Goal: Task Accomplishment & Management: Use online tool/utility

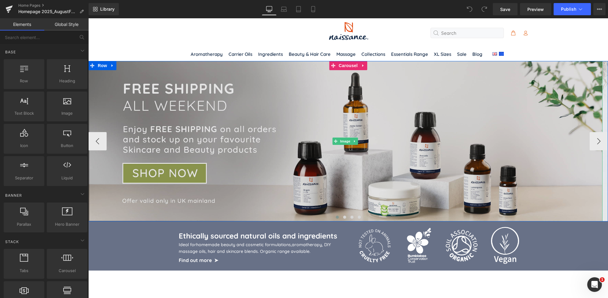
click at [340, 159] on img at bounding box center [345, 141] width 514 height 161
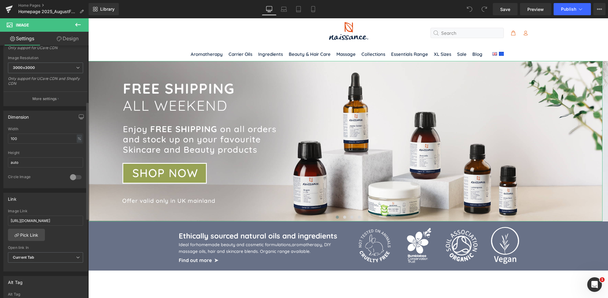
scroll to position [121, 0]
click at [298, 11] on icon at bounding box center [298, 9] width 6 height 6
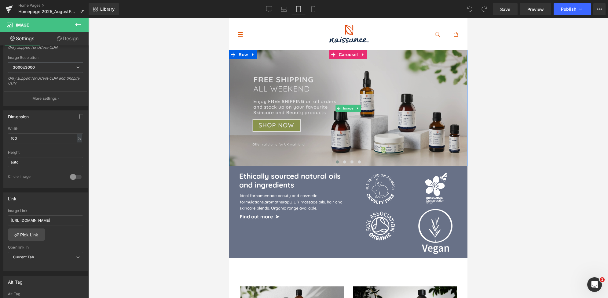
click at [322, 93] on img at bounding box center [348, 108] width 238 height 116
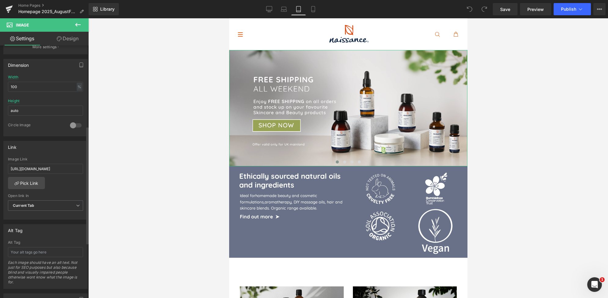
scroll to position [173, 0]
click at [312, 10] on icon at bounding box center [313, 9] width 6 height 6
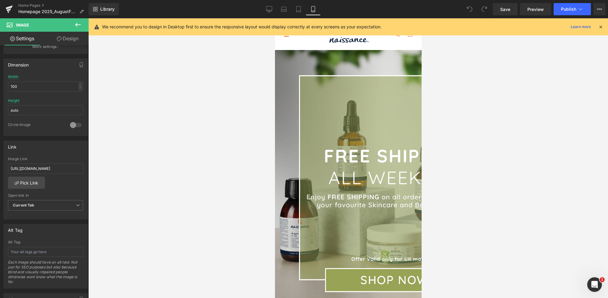
type input "auto"
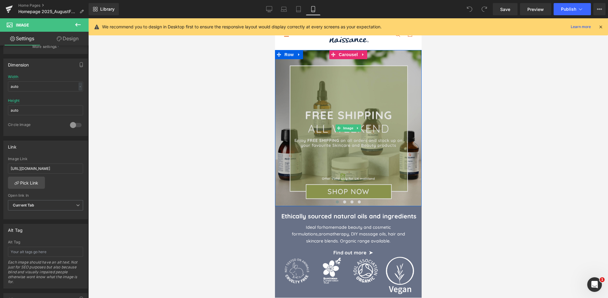
click at [329, 115] on img at bounding box center [348, 128] width 147 height 156
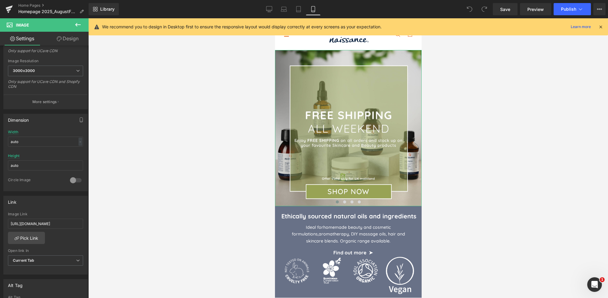
scroll to position [111, 0]
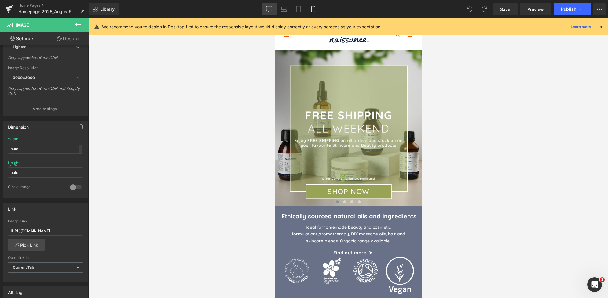
click at [274, 8] on link "Desktop" at bounding box center [269, 9] width 15 height 12
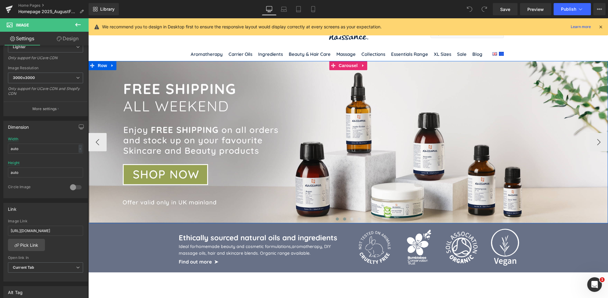
click at [343, 220] on span at bounding box center [344, 219] width 3 height 3
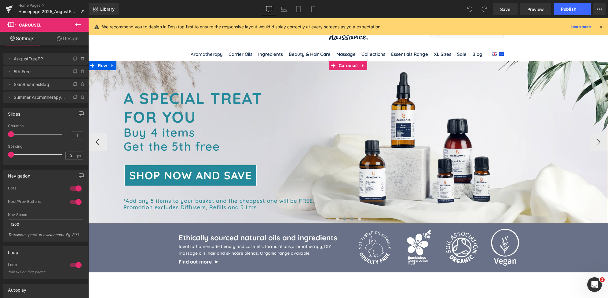
click at [350, 219] on span at bounding box center [351, 219] width 3 height 3
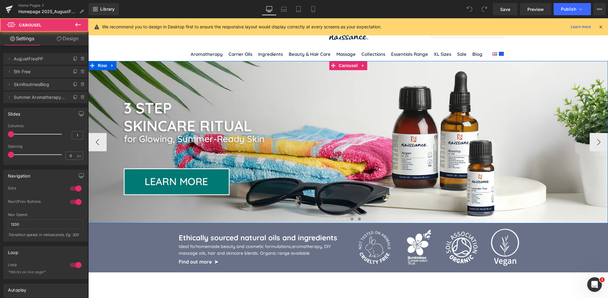
click at [358, 219] on span at bounding box center [359, 219] width 3 height 3
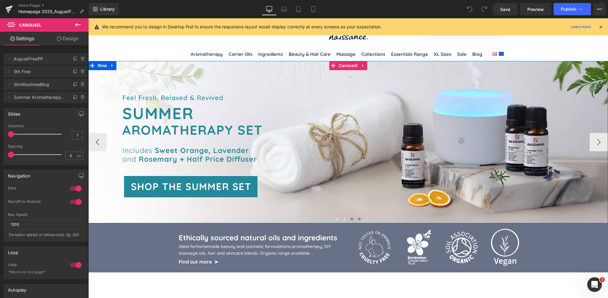
click at [350, 219] on span at bounding box center [351, 219] width 3 height 3
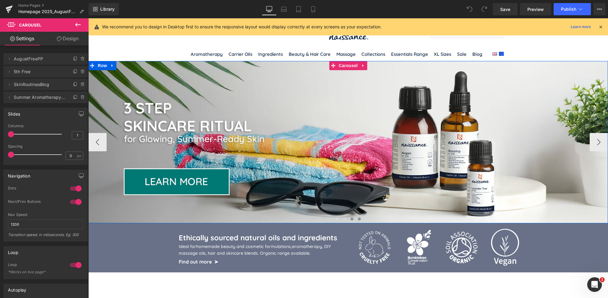
click at [358, 219] on span at bounding box center [359, 219] width 3 height 3
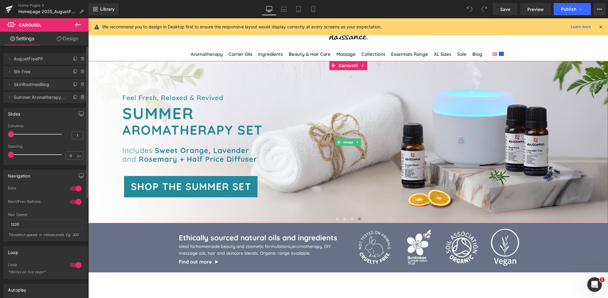
click at [80, 96] on icon at bounding box center [82, 97] width 5 height 5
click at [75, 96] on button "Delete" at bounding box center [76, 98] width 19 height 8
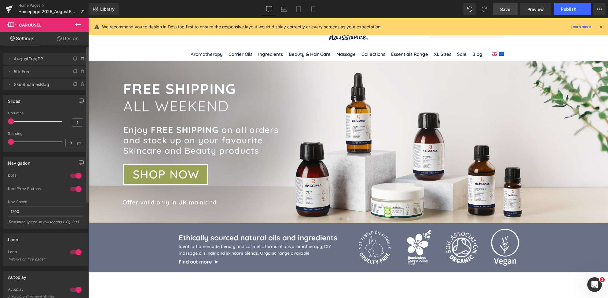
click at [507, 9] on span "Save" at bounding box center [505, 9] width 10 height 6
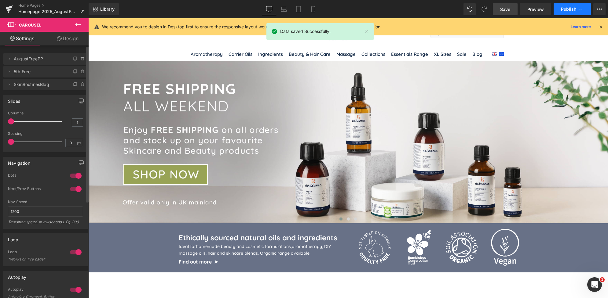
click at [566, 11] on span "Publish" at bounding box center [568, 9] width 15 height 5
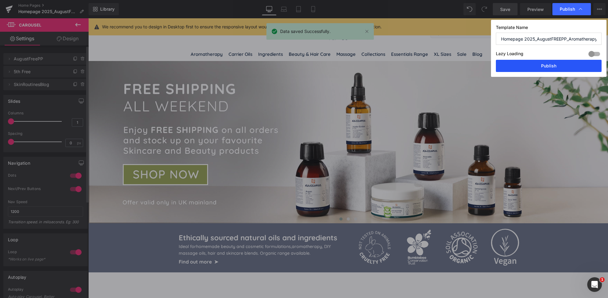
click at [549, 66] on button "Publish" at bounding box center [549, 66] width 106 height 12
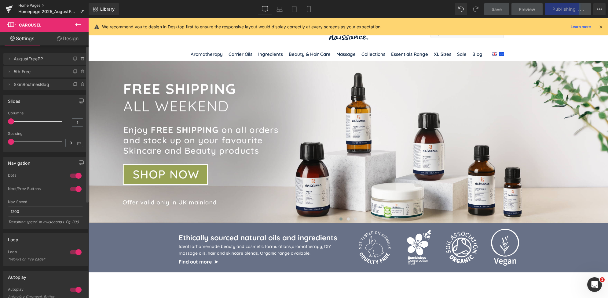
click at [26, 5] on link "Home Pages" at bounding box center [53, 5] width 70 height 5
